Goal: Task Accomplishment & Management: Manage account settings

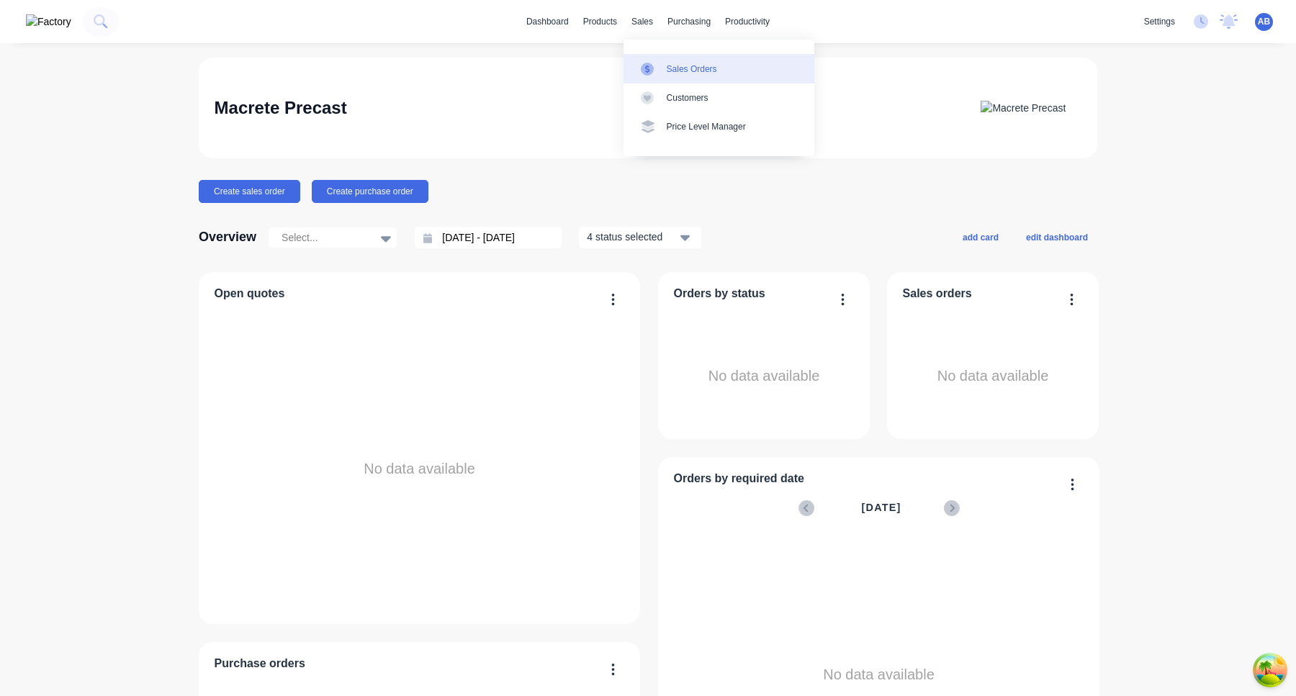
click at [675, 71] on div "Sales Orders" at bounding box center [692, 69] width 50 height 13
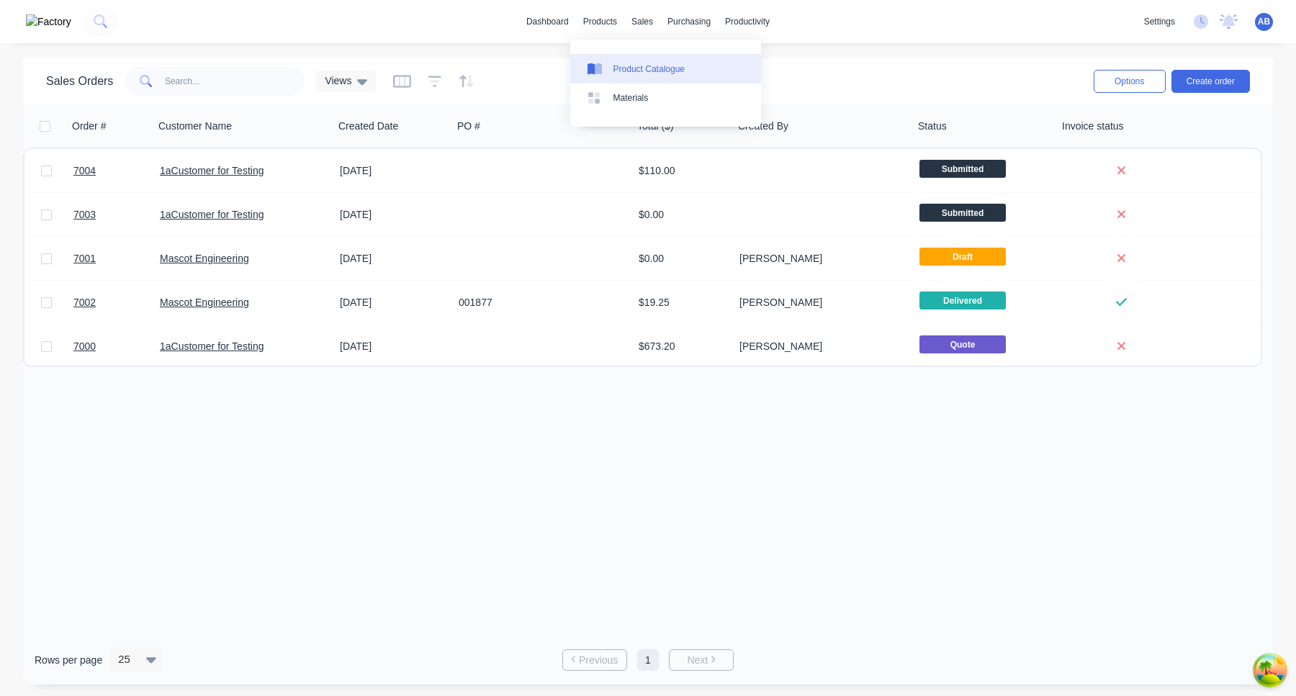
click at [621, 65] on div "Product Catalogue" at bounding box center [648, 69] width 71 height 13
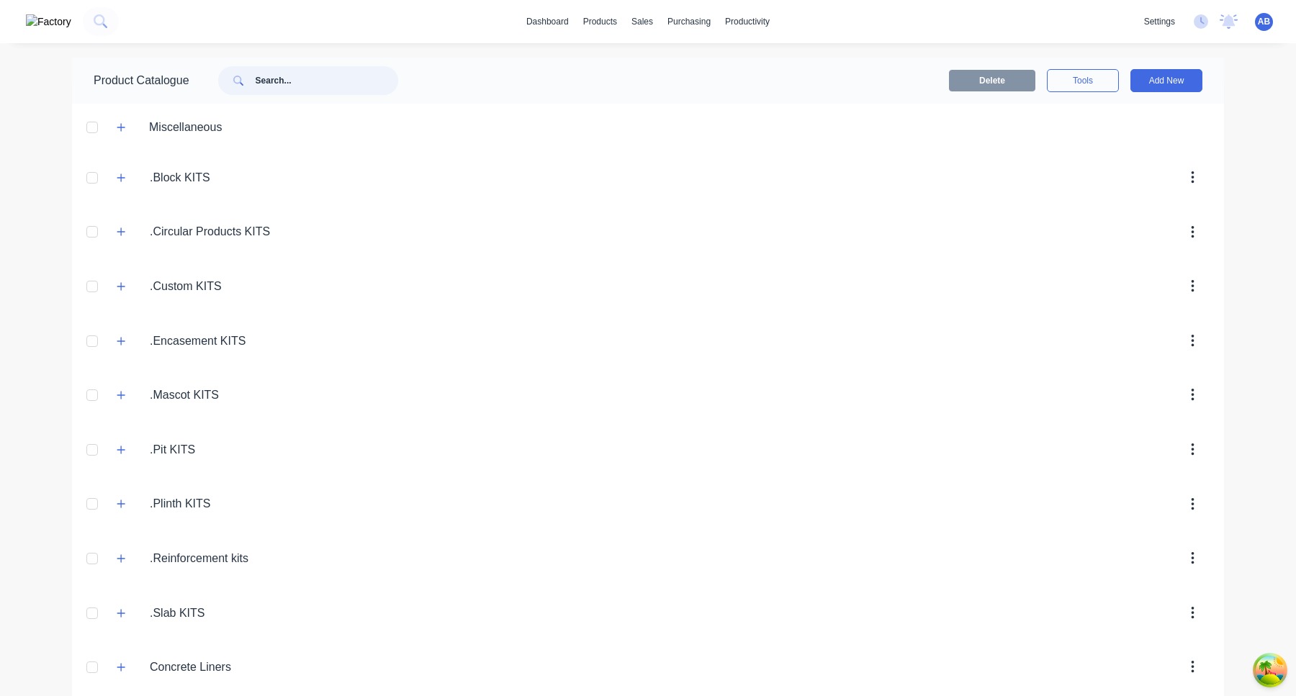
click at [293, 79] on input "text" at bounding box center [327, 80] width 143 height 29
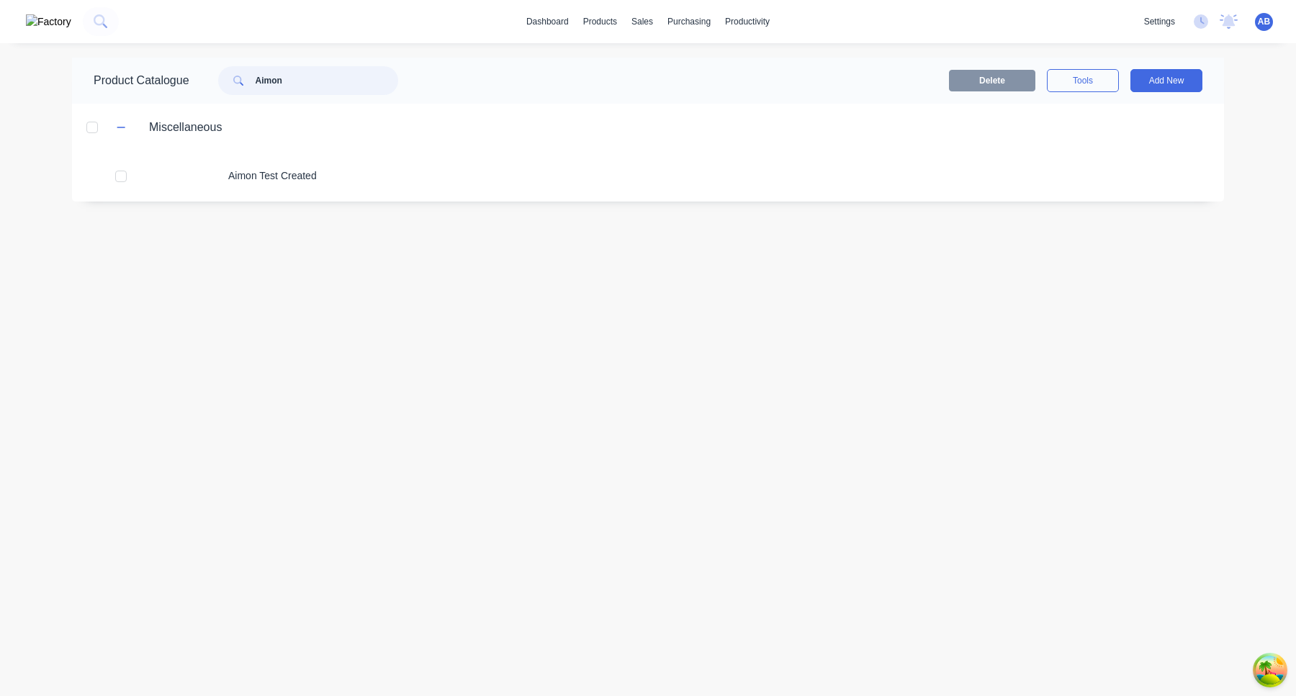
type input "Aimon"
click at [550, 29] on link "dashboard" at bounding box center [547, 22] width 57 height 22
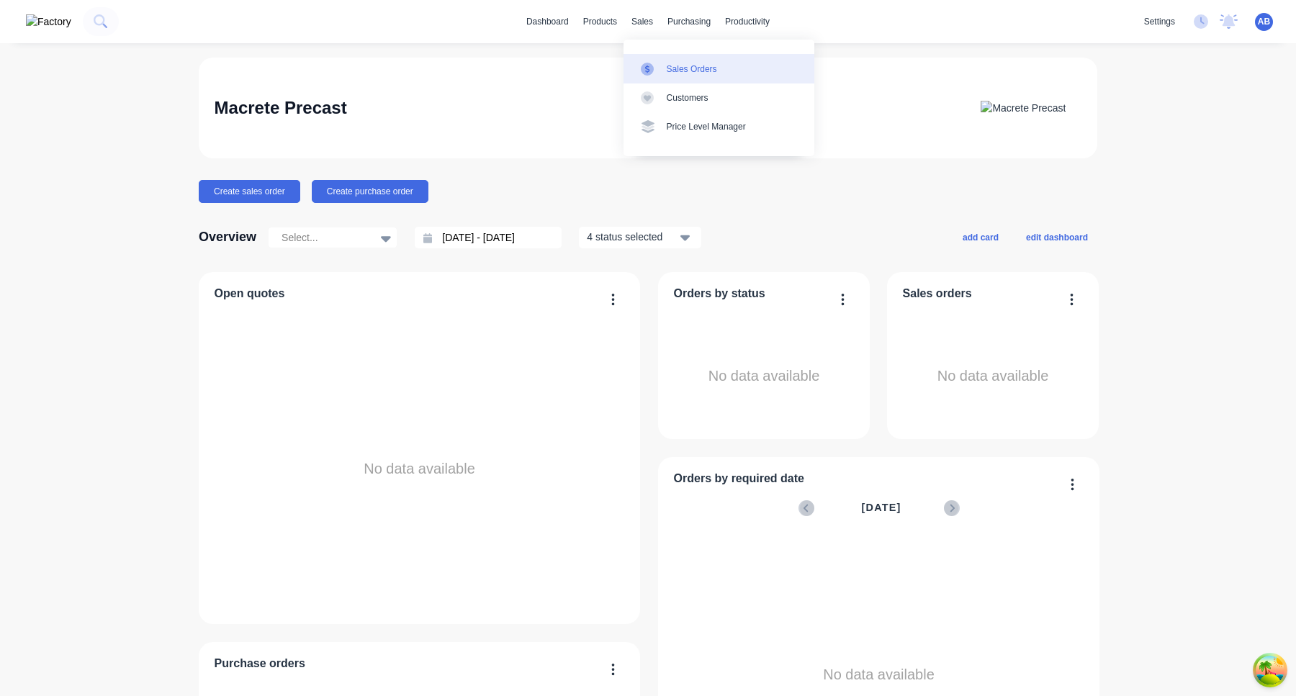
click at [665, 70] on link "Sales Orders" at bounding box center [718, 68] width 191 height 29
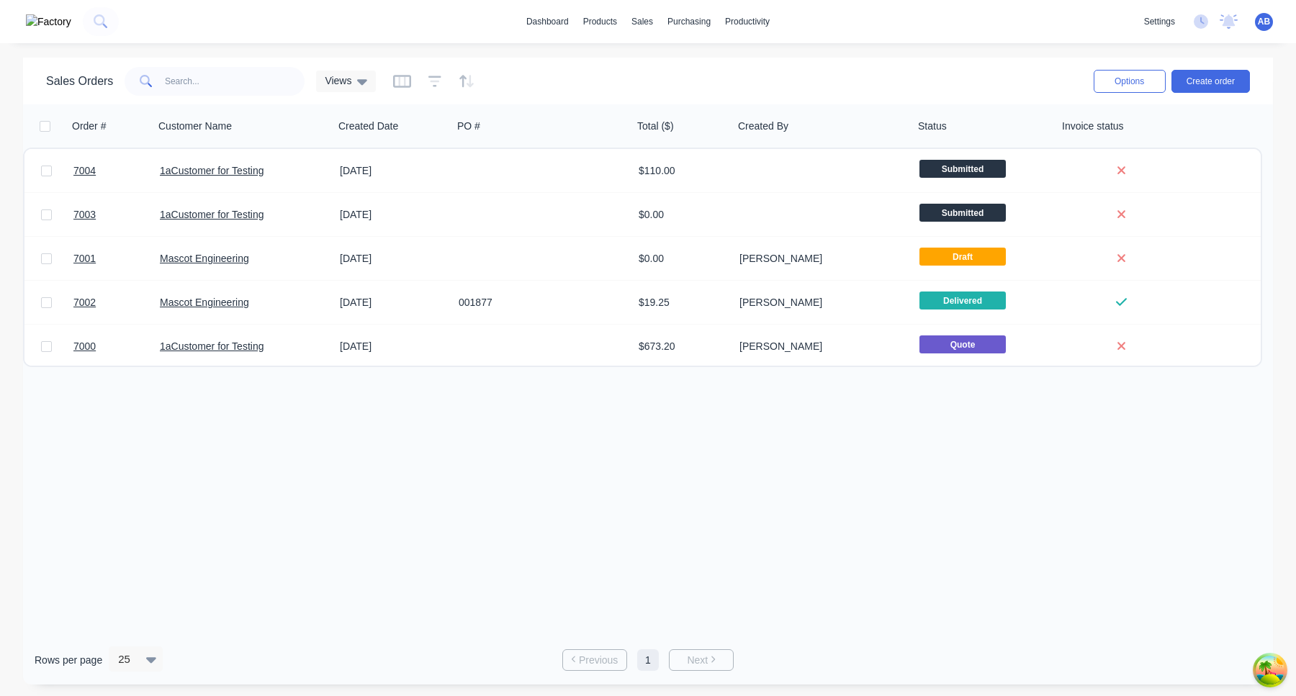
click at [1266, 27] on span "AB" at bounding box center [1264, 21] width 12 height 13
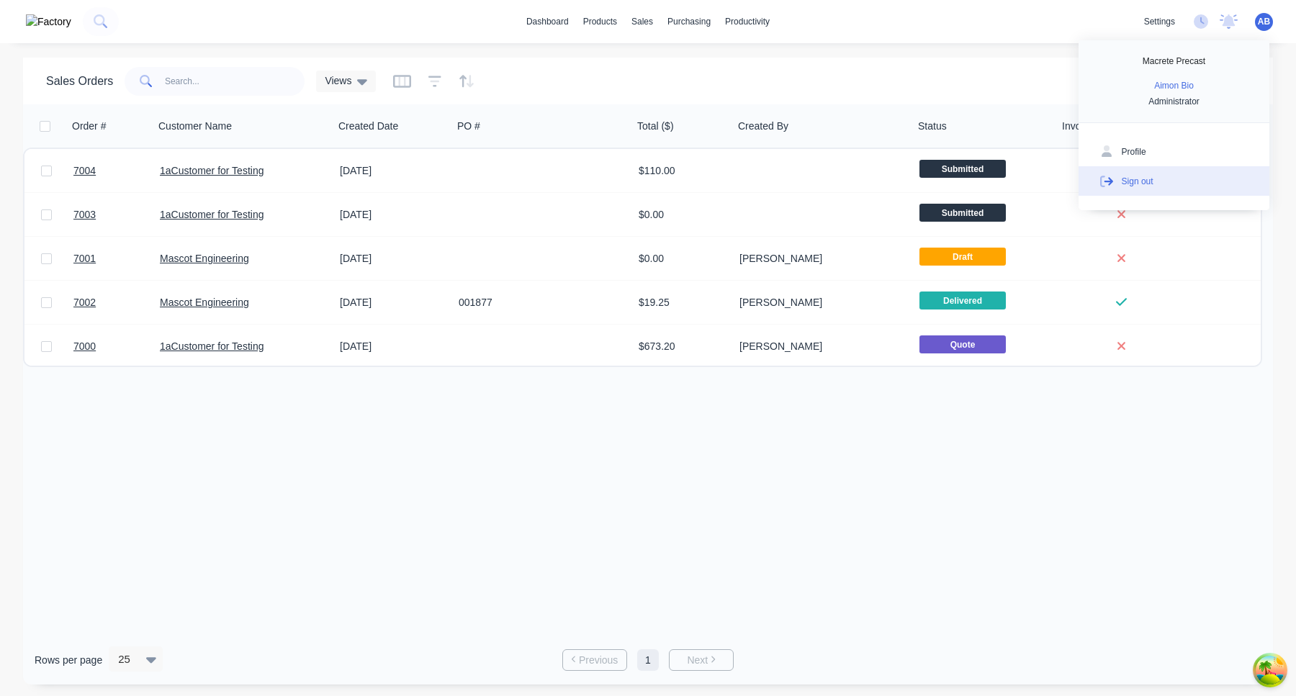
click at [1187, 170] on button "Sign out" at bounding box center [1174, 180] width 191 height 29
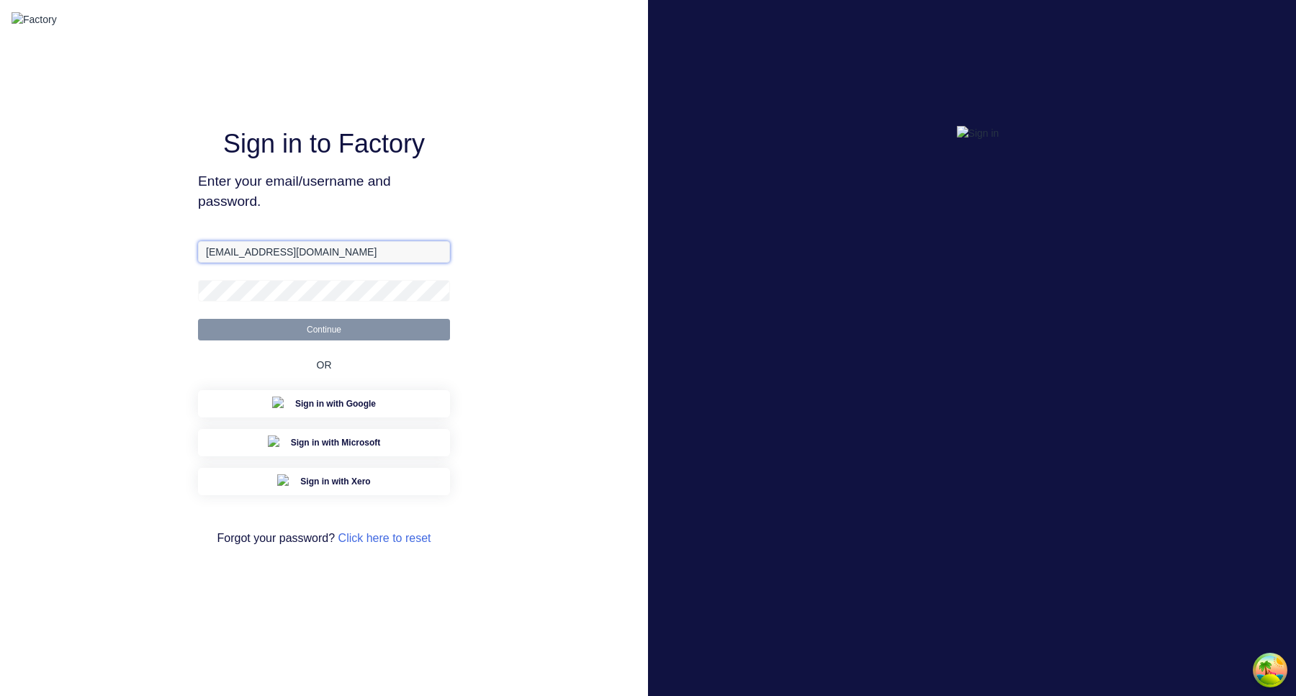
click at [338, 263] on input "[EMAIL_ADDRESS][DOMAIN_NAME]" at bounding box center [324, 252] width 252 height 22
type input "[EMAIL_ADDRESS][DOMAIN_NAME]"
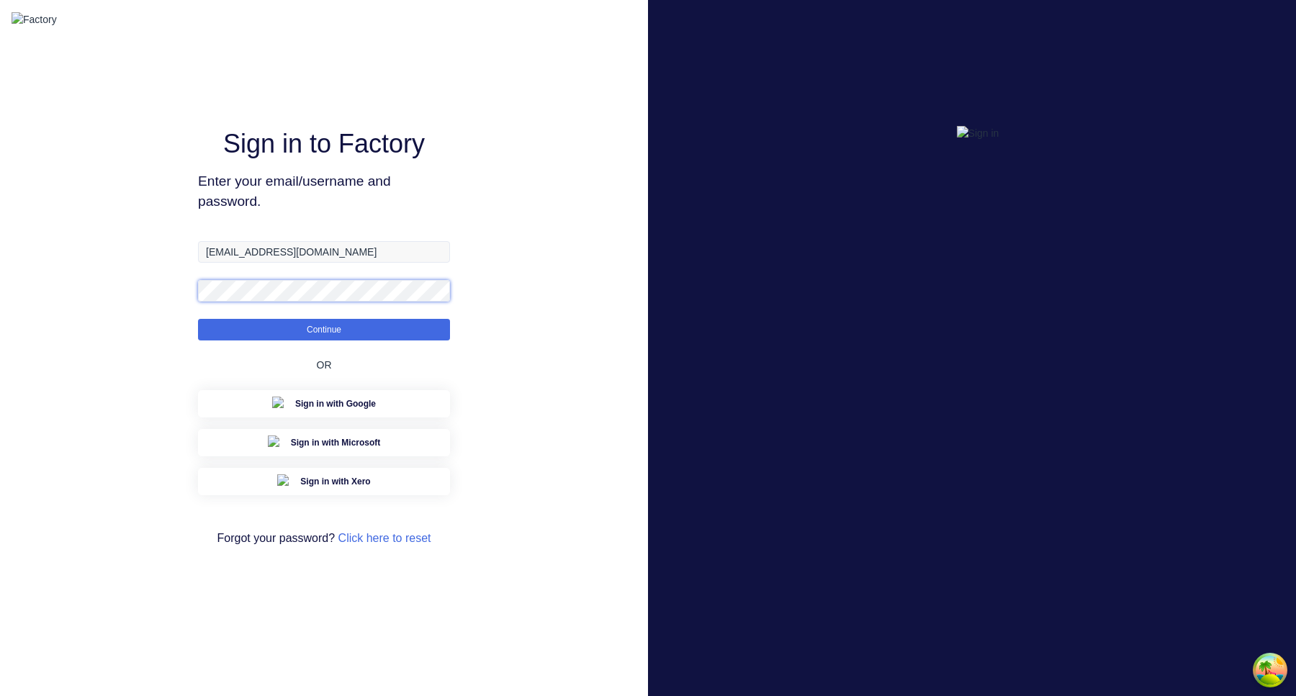
click at [198, 319] on button "Continue" at bounding box center [324, 330] width 252 height 22
